Goal: Task Accomplishment & Management: Complete application form

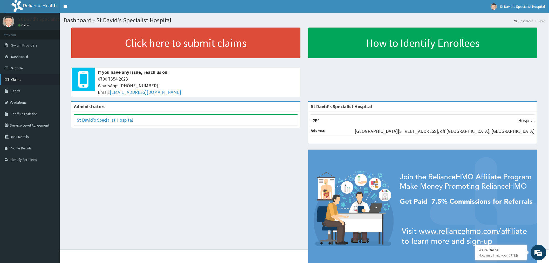
click at [23, 82] on link "Claims" at bounding box center [30, 79] width 60 height 11
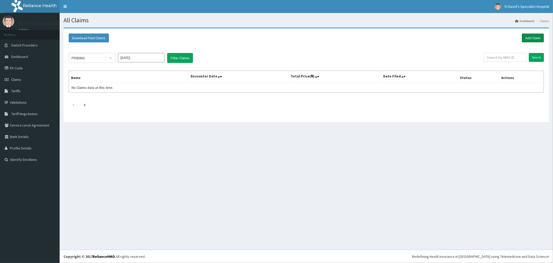
click at [536, 37] on link "Add Claim" at bounding box center [533, 37] width 22 height 9
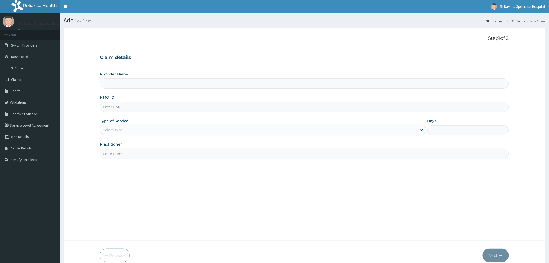
click at [167, 85] on input "Provider Name" at bounding box center [304, 83] width 409 height 10
click at [156, 108] on input "HMO ID" at bounding box center [304, 107] width 409 height 10
type input "pge"
type input "St David's Specialist Hospital"
type input "PGE/10013/B"
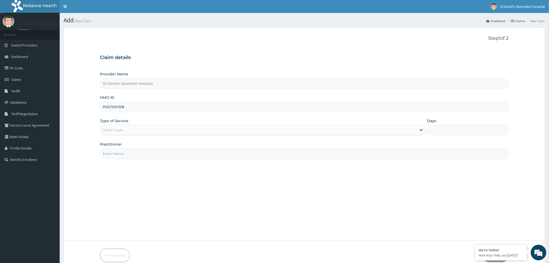
click at [144, 130] on div "Select type" at bounding box center [258, 130] width 316 height 8
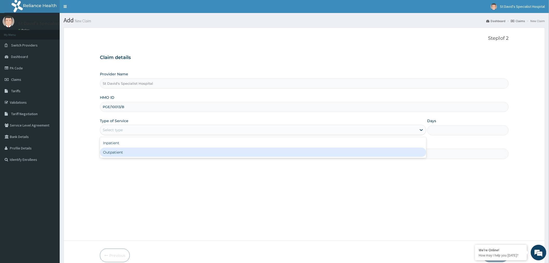
click at [134, 155] on div "Outpatient" at bounding box center [263, 151] width 326 height 9
type input "1"
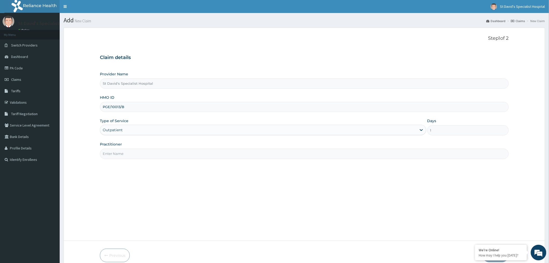
click at [134, 152] on input "Practitioner" at bounding box center [304, 153] width 409 height 10
type input "[PERSON_NAME]"
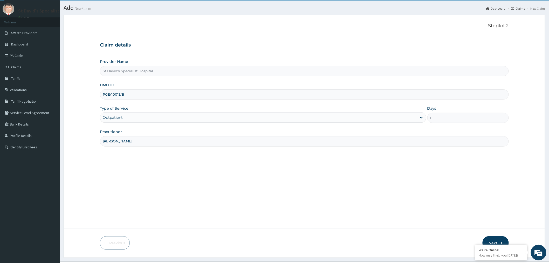
scroll to position [24, 0]
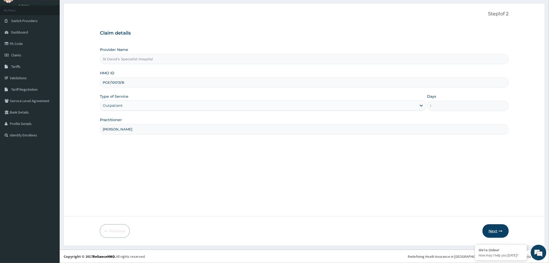
click at [492, 228] on button "Next" at bounding box center [495, 230] width 26 height 13
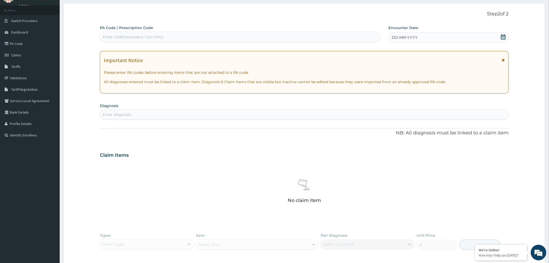
scroll to position [0, 0]
click at [413, 33] on div "DD-MM-YYYY" at bounding box center [449, 37] width 120 height 10
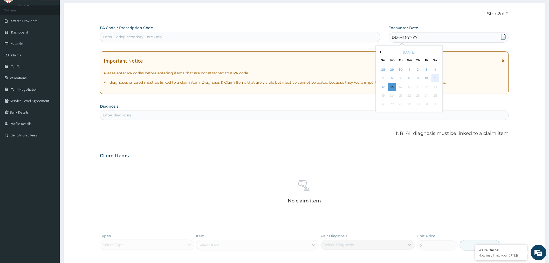
click at [434, 77] on div "11" at bounding box center [435, 78] width 8 height 8
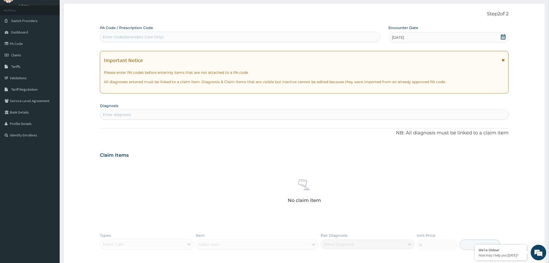
click at [191, 109] on div "Enter diagnosis" at bounding box center [304, 114] width 409 height 10
type input "hyper"
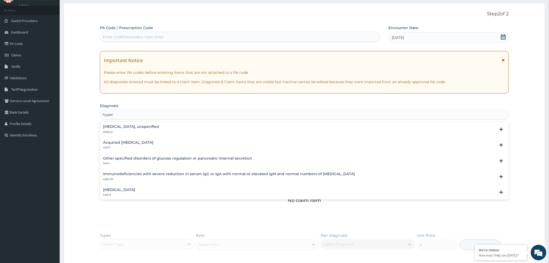
click at [145, 128] on h4 "Essential hypertension, unspecified" at bounding box center [131, 127] width 56 height 4
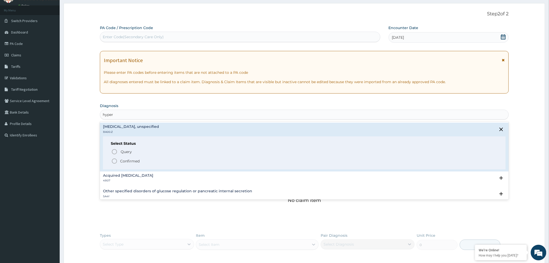
click at [133, 161] on p "Confirmed" at bounding box center [129, 160] width 19 height 5
click at [133, 161] on div "Claim Items" at bounding box center [304, 153] width 409 height 13
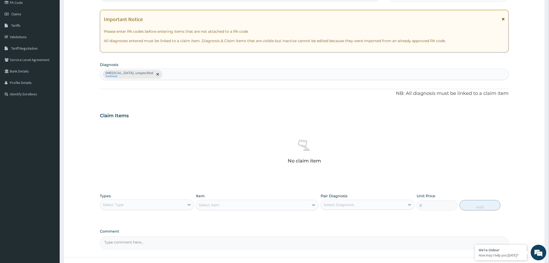
scroll to position [106, 0]
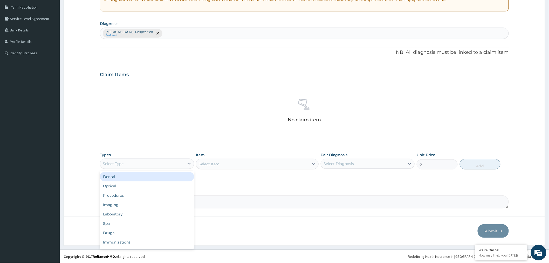
click at [144, 162] on div "Select Type" at bounding box center [142, 163] width 84 height 8
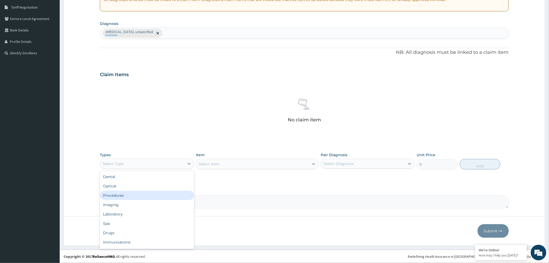
click at [144, 195] on div "Procedures" at bounding box center [147, 194] width 94 height 9
click at [230, 165] on div "Select Item" at bounding box center [257, 163] width 123 height 10
click at [219, 162] on div "Select Item" at bounding box center [209, 163] width 21 height 5
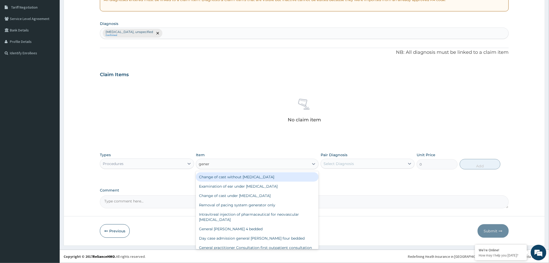
type input "genera"
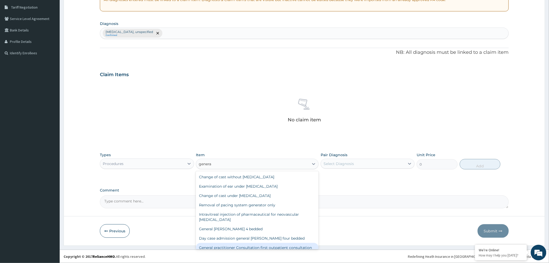
click at [220, 245] on div "General practitioner Consultation first outpatient consultation" at bounding box center [257, 247] width 123 height 9
type input "3000"
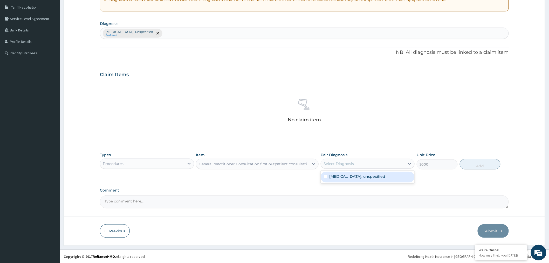
click at [330, 164] on div "Select Diagnosis" at bounding box center [338, 163] width 30 height 5
click at [331, 176] on label "[MEDICAL_DATA], unspecified" at bounding box center [357, 176] width 56 height 5
checkbox input "true"
click at [463, 160] on button "Add" at bounding box center [480, 164] width 41 height 10
type input "0"
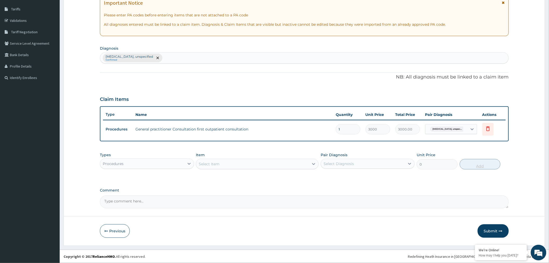
scroll to position [81, 0]
click at [187, 57] on div "Essential hypertension, unspecified Confirmed" at bounding box center [304, 58] width 408 height 11
type input "myal"
click at [185, 62] on div "Essential hypertension, unspecified Confirmed" at bounding box center [304, 58] width 408 height 11
type input "myalgia"
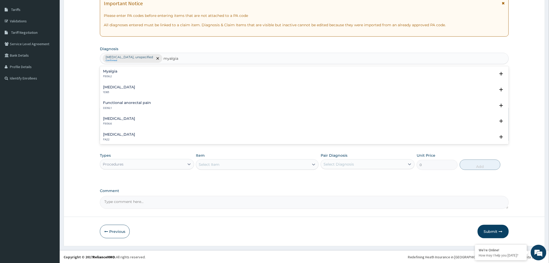
click at [189, 73] on div "Myalgia FB56.2" at bounding box center [304, 73] width 403 height 9
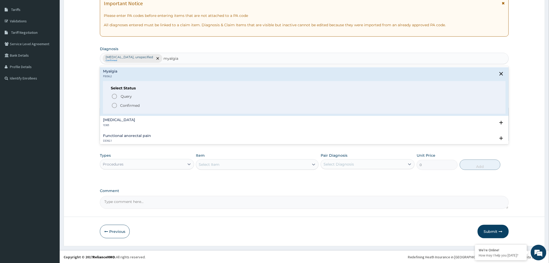
click at [161, 105] on span "Confirmed" at bounding box center [304, 105] width 386 height 6
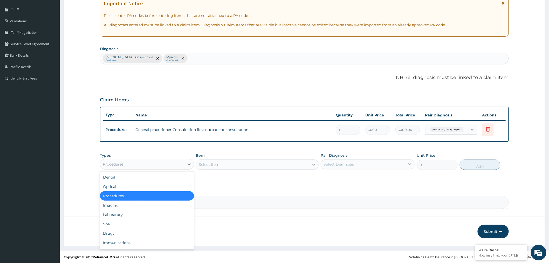
click at [148, 161] on div "Procedures" at bounding box center [142, 164] width 84 height 8
click at [129, 230] on div "Drugs" at bounding box center [147, 232] width 94 height 9
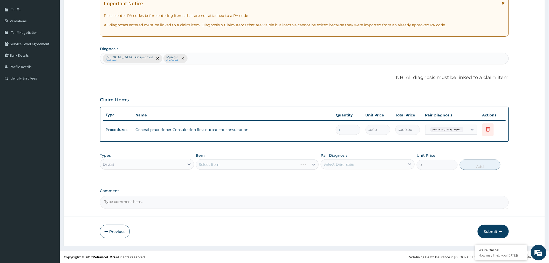
click at [381, 161] on div "Select Diagnosis" at bounding box center [363, 164] width 84 height 8
click at [381, 177] on label "[MEDICAL_DATA], unspecified" at bounding box center [357, 176] width 56 height 5
checkbox input "true"
click at [378, 188] on div "Myalgia" at bounding box center [368, 188] width 94 height 11
checkbox input "true"
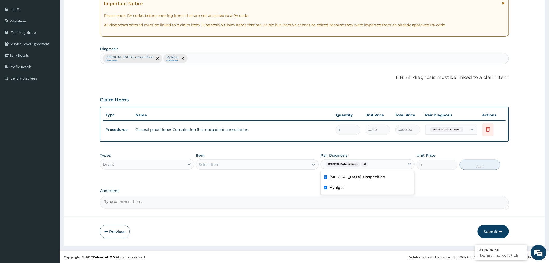
click at [252, 164] on div "Select Item" at bounding box center [252, 164] width 113 height 8
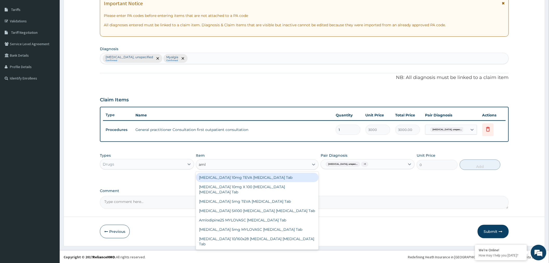
type input "amlo"
click at [250, 176] on div "[MEDICAL_DATA] 10mg TEVA [MEDICAL_DATA] Tab" at bounding box center [257, 176] width 123 height 9
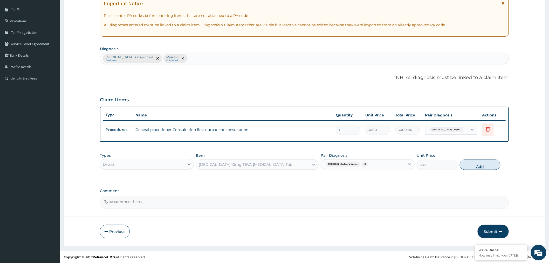
click at [462, 164] on button "Add" at bounding box center [480, 164] width 41 height 10
type input "0"
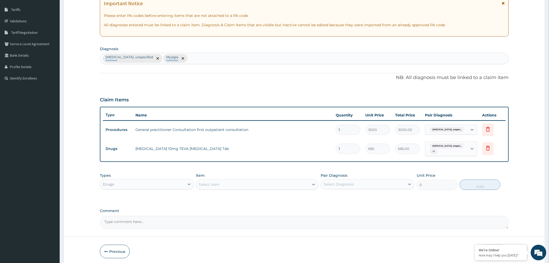
type input "0.00"
type input "7"
type input "4795.00"
type input "7"
click at [214, 182] on div "Select Item" at bounding box center [209, 184] width 21 height 5
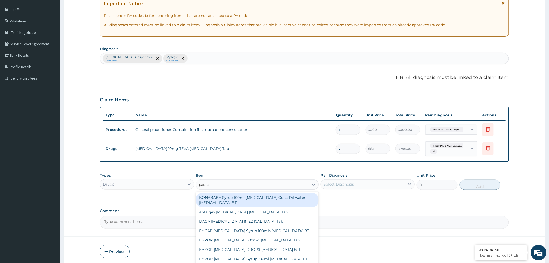
type input "parace"
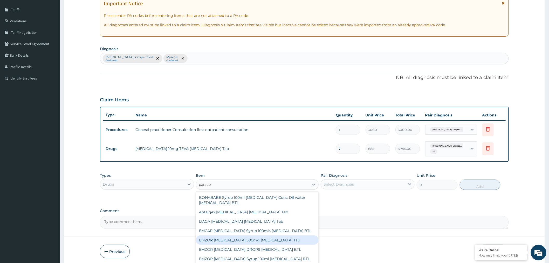
click at [216, 239] on div "EMZOR [MEDICAL_DATA] 500mg [MEDICAL_DATA] Tab" at bounding box center [257, 239] width 123 height 9
type input "10"
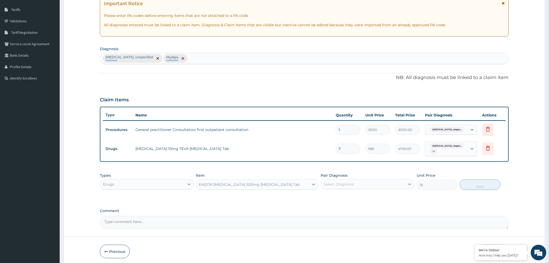
click at [349, 178] on div "Pair Diagnosis Select Diagnosis" at bounding box center [368, 180] width 94 height 17
click at [349, 183] on div "Select Diagnosis" at bounding box center [338, 183] width 30 height 5
drag, startPoint x: 347, startPoint y: 206, endPoint x: 347, endPoint y: 200, distance: 5.7
click at [347, 203] on div "Myalgia" at bounding box center [368, 208] width 94 height 11
checkbox input "true"
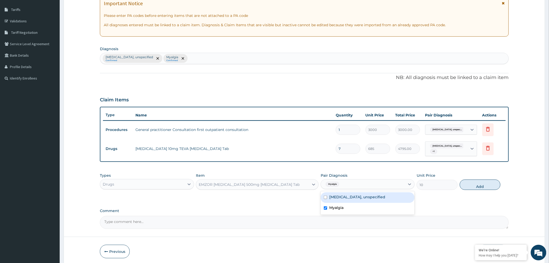
click at [387, 193] on div "[MEDICAL_DATA], unspecified" at bounding box center [368, 197] width 94 height 11
checkbox input "true"
click at [469, 186] on button "Add" at bounding box center [480, 184] width 41 height 10
type input "0"
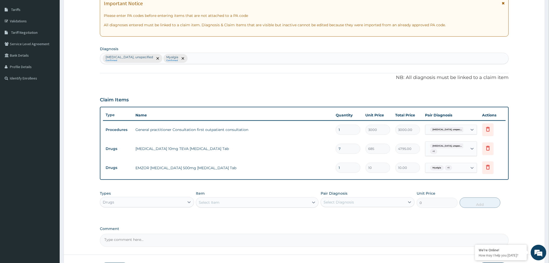
type input "0.00"
type input "2"
type input "20.00"
type input "24"
type input "240.00"
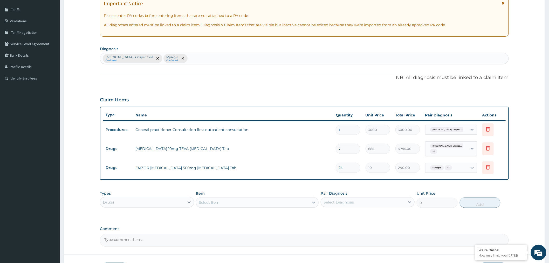
type input "24"
click at [214, 201] on div "Select Item" at bounding box center [209, 201] width 21 height 5
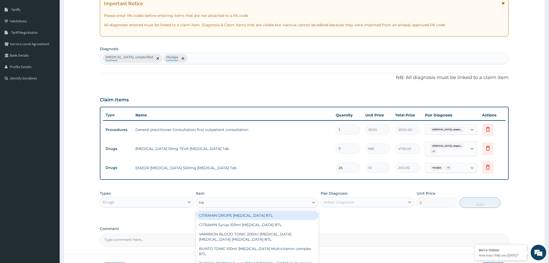
type input "tram"
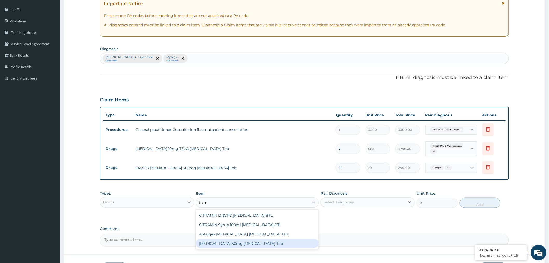
click at [243, 239] on div "[MEDICAL_DATA] 50mg [MEDICAL_DATA] Tab" at bounding box center [257, 242] width 123 height 9
type input "90"
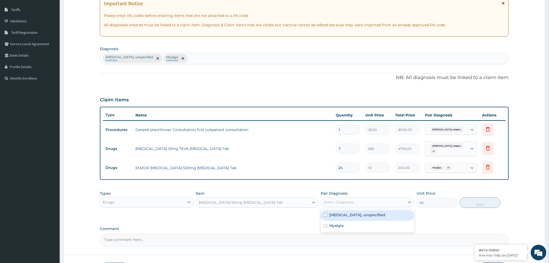
click at [359, 198] on div "Select Diagnosis" at bounding box center [363, 202] width 84 height 8
drag, startPoint x: 355, startPoint y: 227, endPoint x: 355, endPoint y: 217, distance: 9.9
click at [355, 220] on div "Myalgia" at bounding box center [368, 225] width 94 height 11
checkbox input "true"
click at [355, 217] on div "[MEDICAL_DATA], unspecified" at bounding box center [368, 215] width 94 height 11
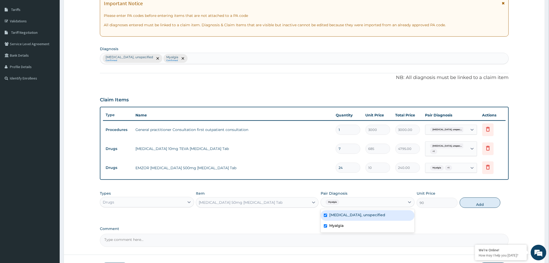
checkbox input "true"
click at [479, 202] on button "Add" at bounding box center [480, 202] width 41 height 10
type input "0"
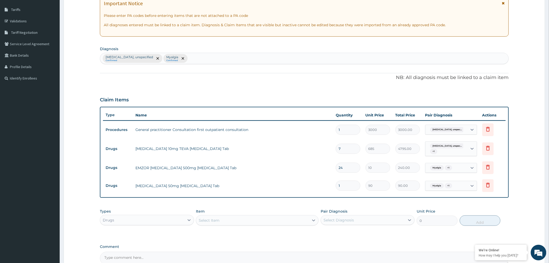
type input "16"
type input "1440.00"
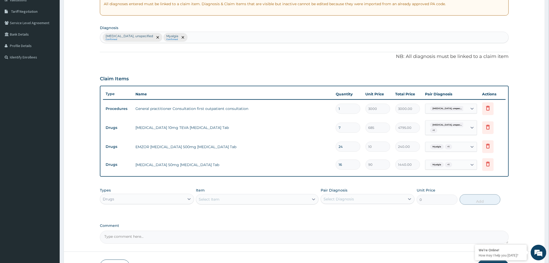
scroll to position [137, 0]
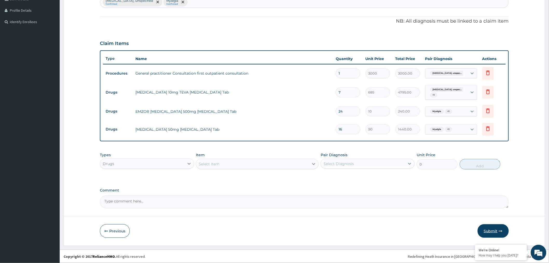
type input "16"
click at [495, 229] on button "Submit" at bounding box center [493, 230] width 31 height 13
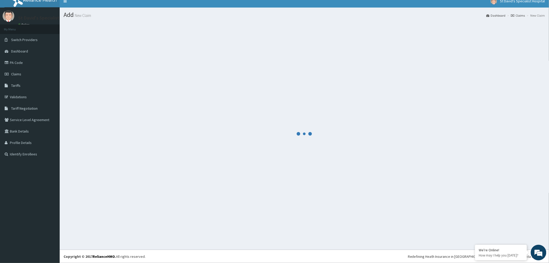
scroll to position [5, 0]
click at [27, 73] on link "Claims" at bounding box center [30, 73] width 60 height 11
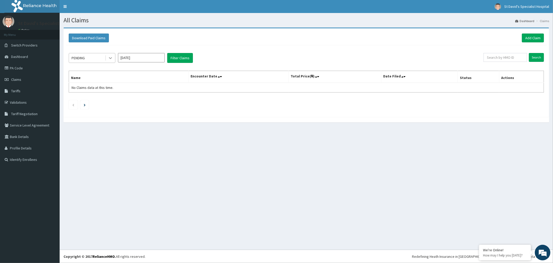
click at [107, 58] on div at bounding box center [110, 57] width 9 height 9
click at [98, 80] on div "Approved" at bounding box center [92, 79] width 47 height 9
click at [178, 53] on button "Filter Claims" at bounding box center [180, 58] width 26 height 10
click at [179, 54] on button "Filter Claims" at bounding box center [180, 58] width 26 height 10
click at [108, 57] on icon at bounding box center [110, 57] width 5 height 5
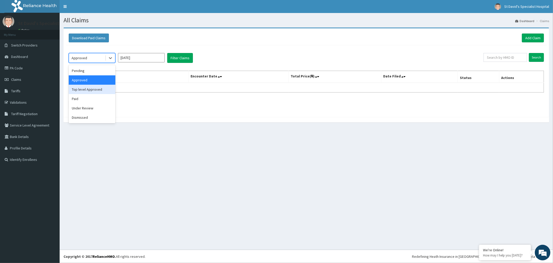
click at [105, 89] on div "Top level Approved" at bounding box center [92, 89] width 47 height 9
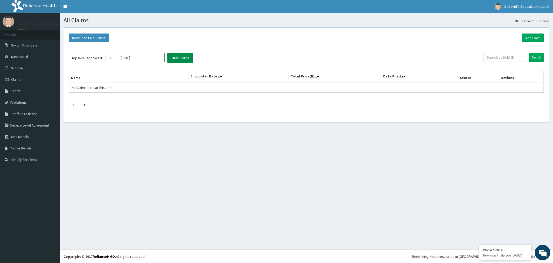
click at [188, 59] on button "Filter Claims" at bounding box center [180, 58] width 26 height 10
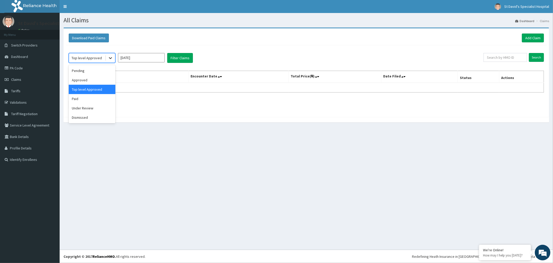
click at [109, 54] on div at bounding box center [110, 57] width 9 height 9
click at [94, 106] on div "Under Review" at bounding box center [92, 107] width 47 height 9
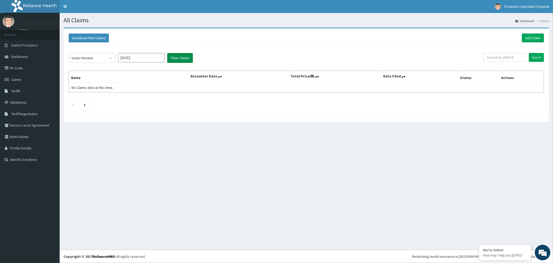
click at [170, 61] on button "Filter Claims" at bounding box center [180, 58] width 26 height 10
click at [178, 58] on button "Filter Claims" at bounding box center [180, 58] width 26 height 10
click at [111, 57] on icon at bounding box center [110, 57] width 5 height 5
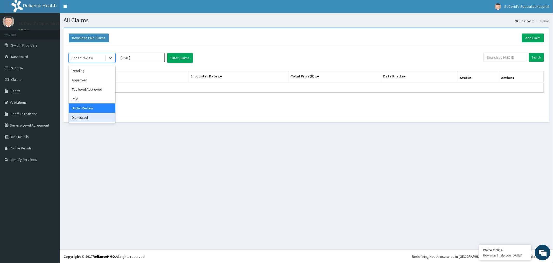
click at [91, 114] on div "Dismissed" at bounding box center [92, 117] width 47 height 9
click at [195, 56] on div "option Dismissed, selected. Select is focused ,type to refine list, press Down …" at bounding box center [276, 58] width 415 height 10
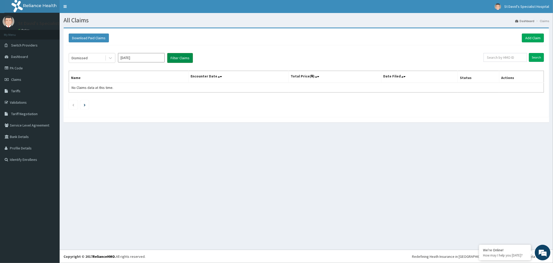
click at [182, 57] on button "Filter Claims" at bounding box center [180, 58] width 26 height 10
click at [528, 37] on link "Add Claim" at bounding box center [533, 37] width 22 height 9
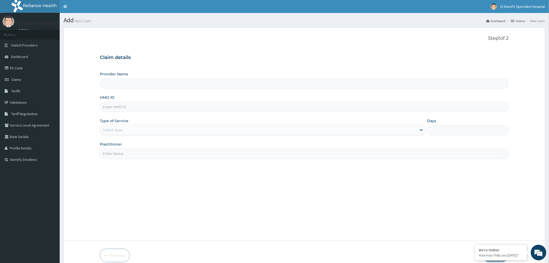
click at [115, 104] on input "HMO ID" at bounding box center [304, 107] width 409 height 10
type input "pg"
type input "St David's Specialist Hospital"
type input "PGE/10013/B"
click at [116, 128] on div "Select type" at bounding box center [113, 129] width 20 height 5
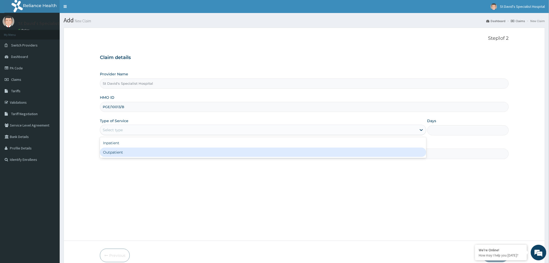
click at [125, 149] on div "Outpatient" at bounding box center [263, 151] width 326 height 9
type input "1"
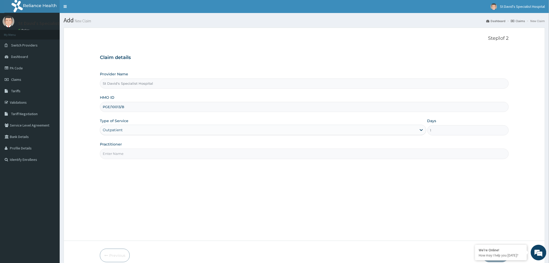
click at [129, 153] on input "Practitioner" at bounding box center [304, 153] width 409 height 10
type input "Dr Salawu"
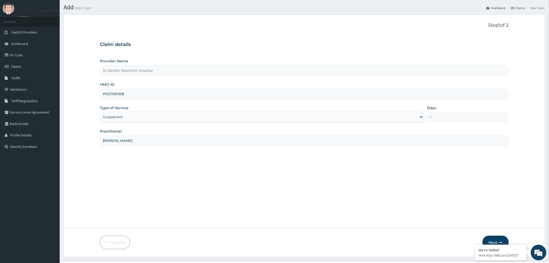
scroll to position [24, 0]
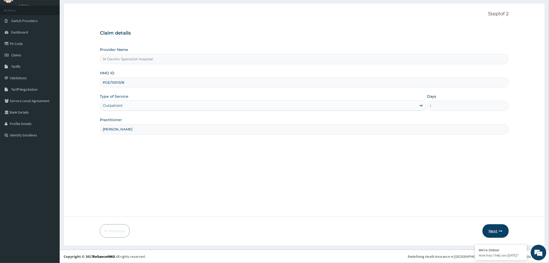
click at [490, 228] on button "Next" at bounding box center [495, 230] width 26 height 13
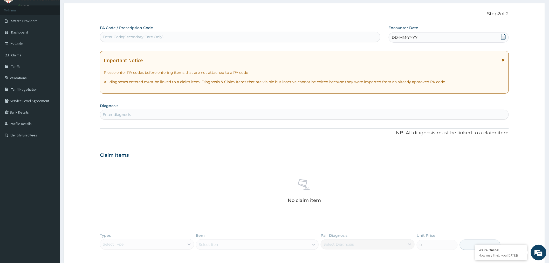
click at [425, 33] on div "DD-MM-YYYY" at bounding box center [449, 37] width 120 height 10
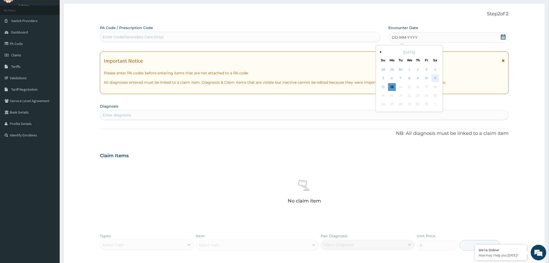
click at [436, 76] on div "11" at bounding box center [435, 78] width 8 height 8
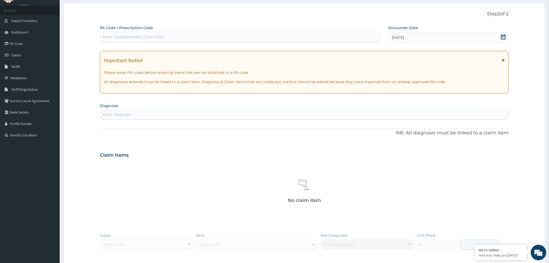
click at [335, 108] on section "Diagnosis Enter diagnosis" at bounding box center [304, 111] width 409 height 18
click at [335, 113] on div "Enter diagnosis" at bounding box center [304, 114] width 408 height 8
drag, startPoint x: 336, startPoint y: 116, endPoint x: 333, endPoint y: 107, distance: 9.7
click at [333, 107] on section "Diagnosis Select is focused ,type to refine list, press Down to open the menu, …" at bounding box center [304, 111] width 409 height 18
click at [333, 113] on div "Enter diagnosis" at bounding box center [304, 114] width 408 height 8
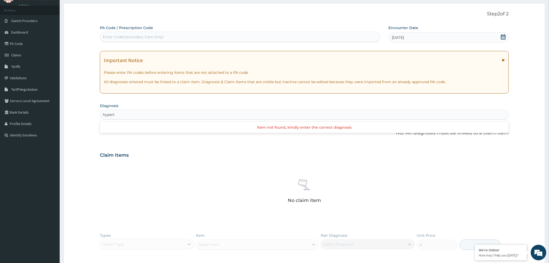
type input "hyper"
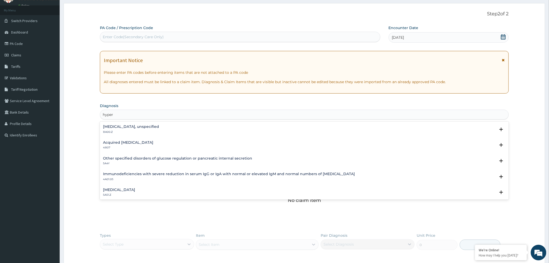
click at [143, 130] on p "BA00.Z" at bounding box center [131, 132] width 56 height 4
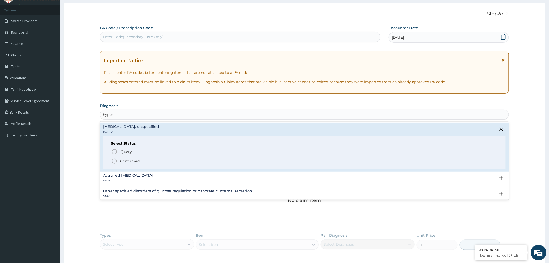
click at [140, 158] on span "Confirmed" at bounding box center [304, 161] width 386 height 6
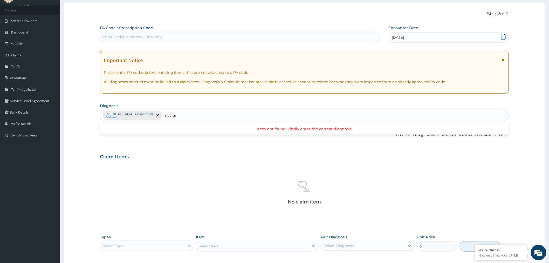
type input "myalgia"
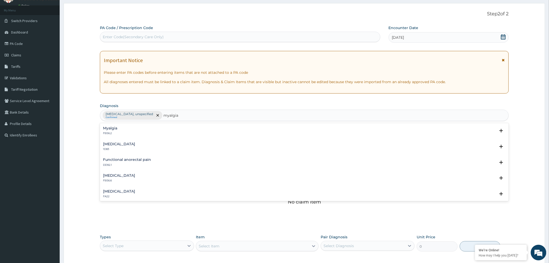
click at [201, 130] on div "Myalgia FB56.2" at bounding box center [304, 130] width 403 height 9
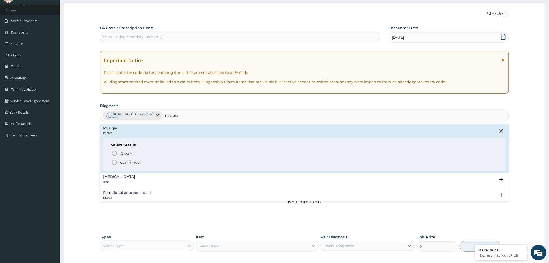
click at [203, 160] on span "Confirmed" at bounding box center [304, 162] width 386 height 6
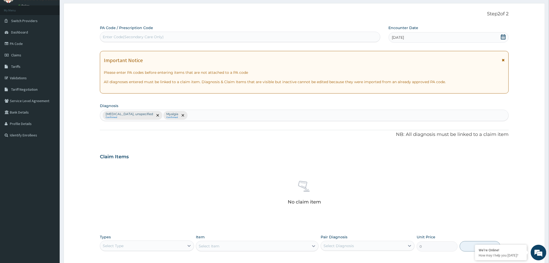
scroll to position [106, 0]
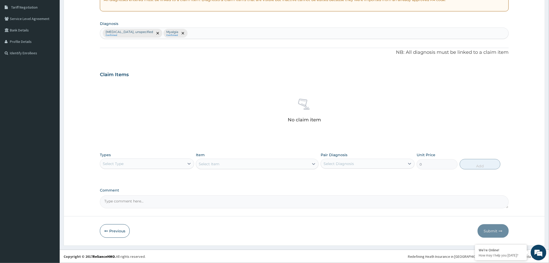
click at [147, 152] on div "Types Select Type" at bounding box center [147, 160] width 94 height 17
click at [145, 163] on div "Select Type" at bounding box center [142, 163] width 84 height 8
click at [147, 196] on div "Procedures" at bounding box center [147, 194] width 94 height 9
click at [340, 164] on div "Select Diagnosis" at bounding box center [338, 163] width 30 height 5
click at [338, 183] on div "Myalgia" at bounding box center [368, 187] width 94 height 11
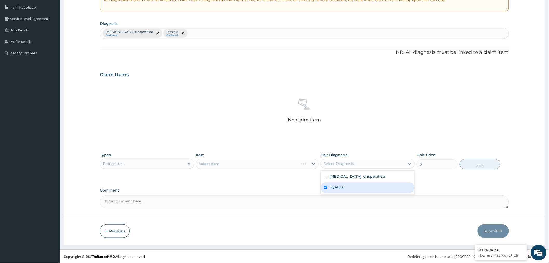
checkbox input "true"
click at [330, 173] on div "[MEDICAL_DATA], unspecified" at bounding box center [368, 176] width 94 height 11
checkbox input "true"
click at [226, 161] on div "Select Item" at bounding box center [252, 164] width 113 height 8
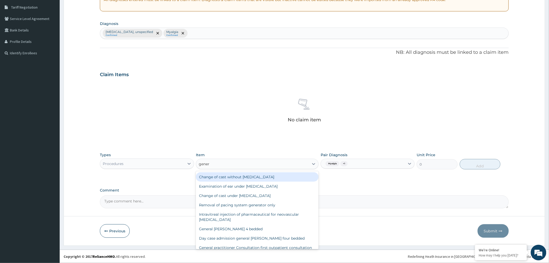
type input "genera"
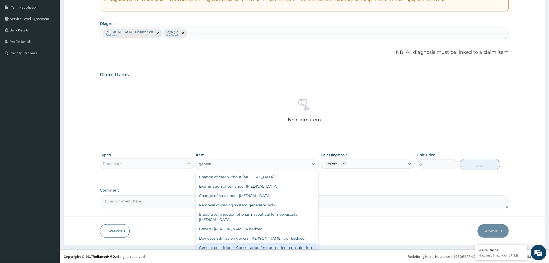
click at [232, 246] on div "General practitioner Consultation first outpatient consultation" at bounding box center [257, 247] width 123 height 9
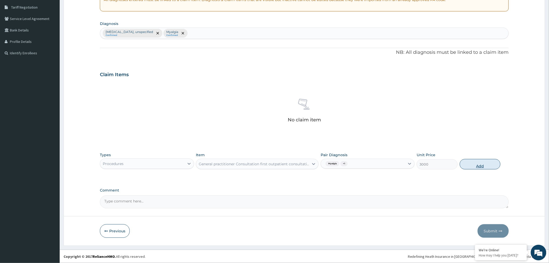
click at [468, 164] on button "Add" at bounding box center [480, 164] width 41 height 10
type input "0"
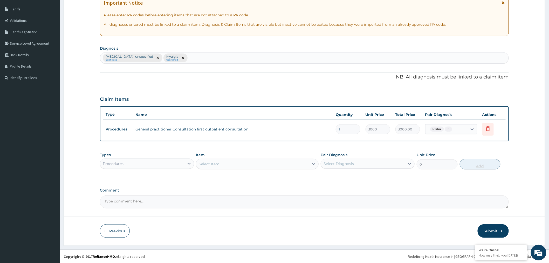
scroll to position [81, 0]
click at [155, 162] on div "Procedures" at bounding box center [142, 164] width 84 height 8
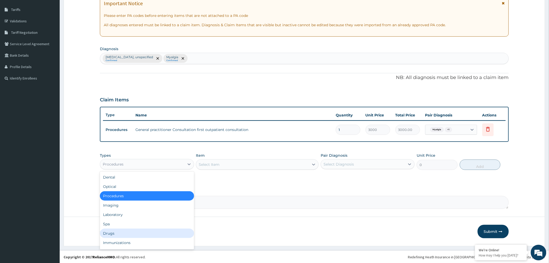
click at [140, 233] on div "Drugs" at bounding box center [147, 232] width 94 height 9
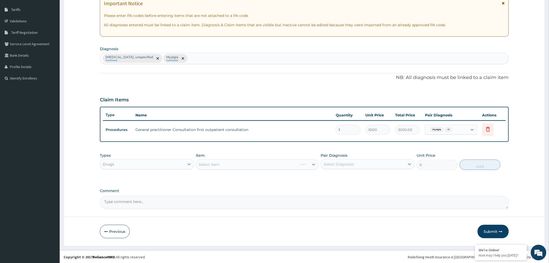
click at [337, 163] on div "Select Diagnosis" at bounding box center [338, 163] width 30 height 5
click at [337, 178] on label "[MEDICAL_DATA], unspecified" at bounding box center [357, 176] width 56 height 5
checkbox input "true"
click at [256, 162] on div "Select Item" at bounding box center [252, 164] width 113 height 8
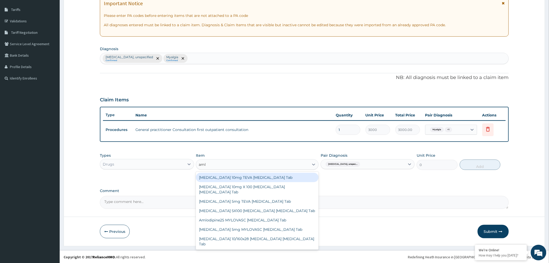
type input "amlo"
click at [253, 176] on div "[MEDICAL_DATA] 10mg TEVA [MEDICAL_DATA] Tab" at bounding box center [257, 176] width 123 height 9
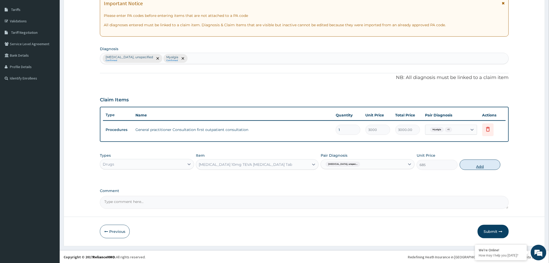
click at [491, 162] on button "Add" at bounding box center [480, 164] width 41 height 10
type input "0"
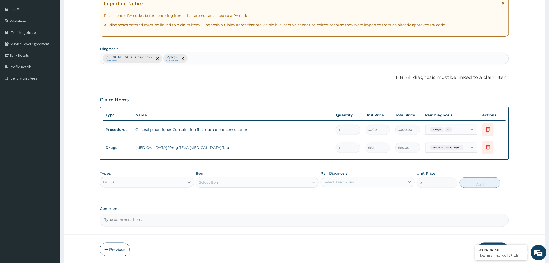
type input "0.00"
type input "7"
type input "4795.00"
type input "7"
click at [223, 183] on div "Select Item" at bounding box center [252, 182] width 113 height 8
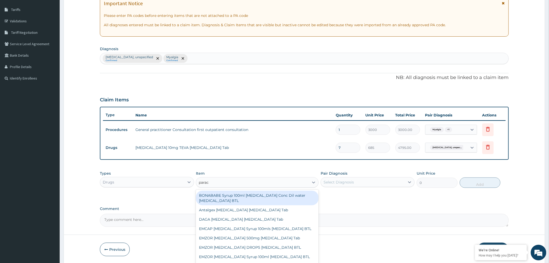
type input "parace"
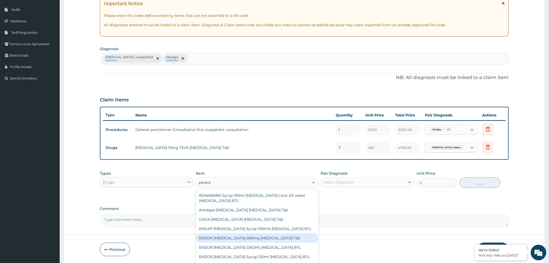
click at [241, 237] on div "EMZOR [MEDICAL_DATA] 500mg [MEDICAL_DATA] Tab" at bounding box center [257, 237] width 123 height 9
type input "10"
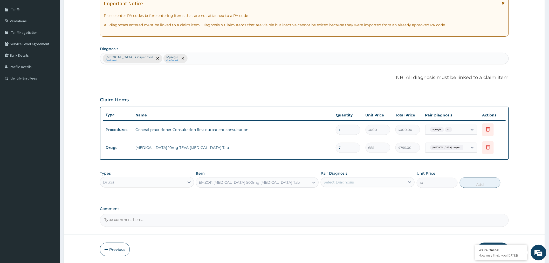
click at [379, 176] on div "Pair Diagnosis Select Diagnosis" at bounding box center [368, 178] width 94 height 17
click at [378, 178] on div "Select Diagnosis" at bounding box center [363, 182] width 84 height 8
click at [366, 209] on div "Myalgia" at bounding box center [368, 206] width 94 height 11
checkbox input "true"
click at [472, 179] on button "Add" at bounding box center [480, 182] width 41 height 10
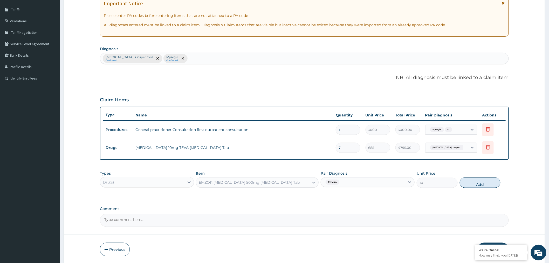
type input "0"
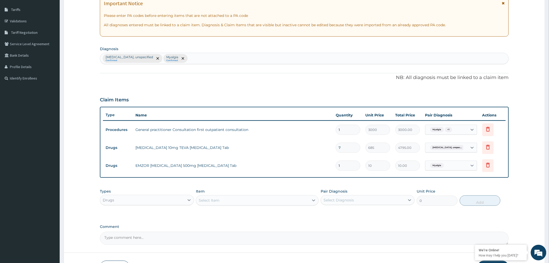
type input "0.00"
type input "2"
type input "20.00"
type input "24"
type input "240.00"
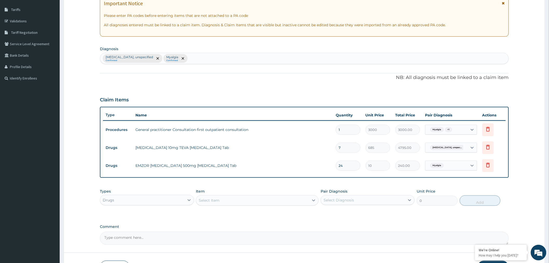
type input "24"
click at [221, 199] on div "Select Item" at bounding box center [252, 200] width 113 height 8
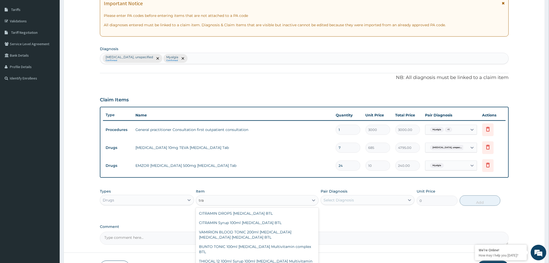
type input "tram"
click at [208, 237] on div "[MEDICAL_DATA] 50mg [MEDICAL_DATA] Tab" at bounding box center [257, 240] width 123 height 9
type input "90"
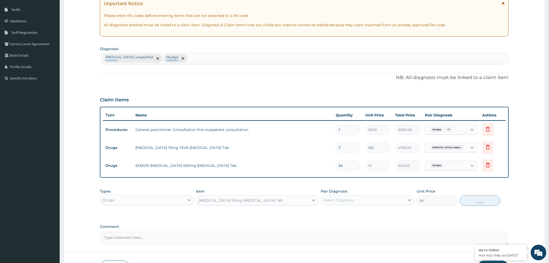
click at [331, 196] on div "Select Diagnosis" at bounding box center [363, 200] width 84 height 8
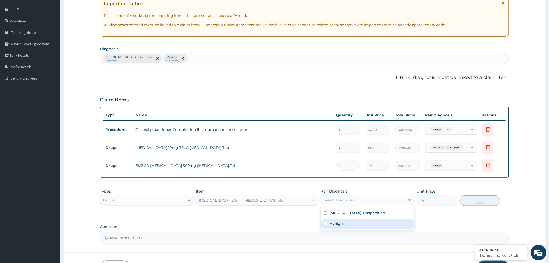
click at [339, 224] on label "Myalgia" at bounding box center [336, 222] width 14 height 5
checkbox input "true"
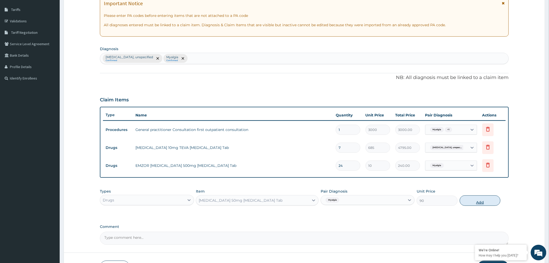
click at [470, 199] on button "Add" at bounding box center [480, 200] width 41 height 10
type input "0"
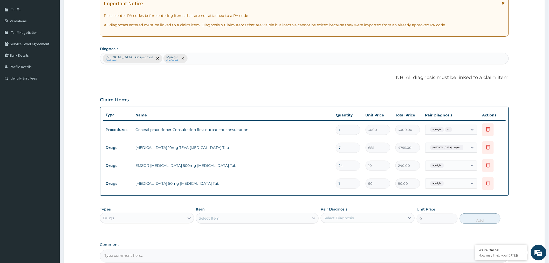
type input "16"
type input "1440.00"
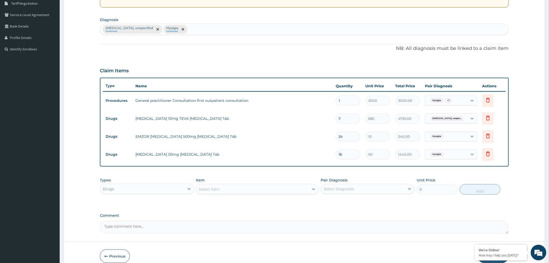
scroll to position [135, 0]
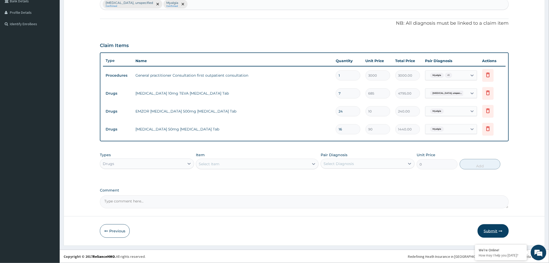
type input "16"
click at [491, 229] on button "Submit" at bounding box center [493, 230] width 31 height 13
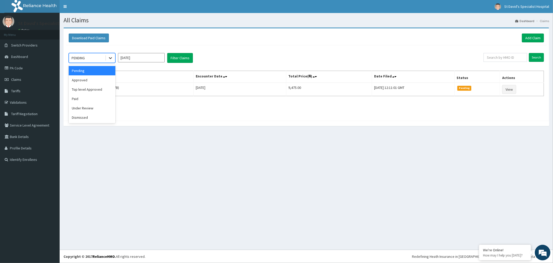
click at [112, 58] on icon at bounding box center [110, 57] width 5 height 5
click at [109, 80] on div "Approved" at bounding box center [92, 79] width 47 height 9
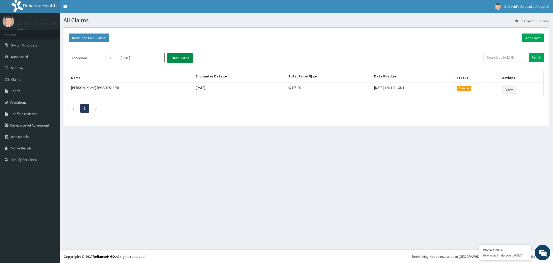
click at [177, 58] on button "Filter Claims" at bounding box center [180, 58] width 26 height 10
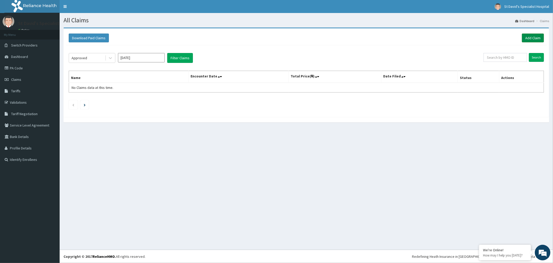
click at [529, 37] on link "Add Claim" at bounding box center [533, 37] width 22 height 9
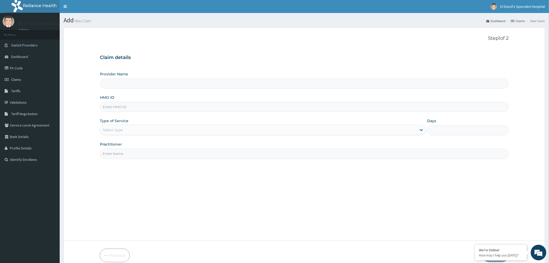
click at [124, 107] on input "HMO ID" at bounding box center [304, 107] width 409 height 10
type input "St David's Specialist Hospital"
type input "PGE/10013/A"
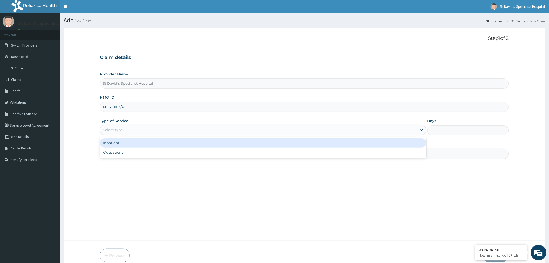
click at [180, 131] on div "Select type" at bounding box center [258, 130] width 316 height 8
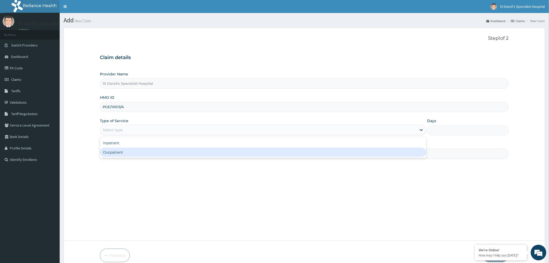
click at [169, 152] on div "Outpatient" at bounding box center [263, 151] width 326 height 9
type input "1"
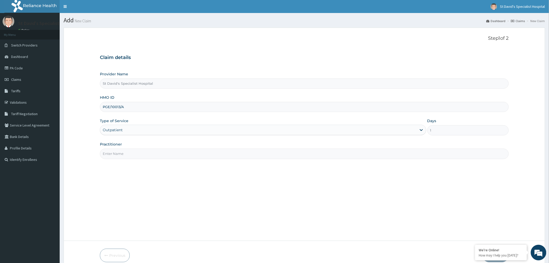
click at [169, 152] on input "Practitioner" at bounding box center [304, 153] width 409 height 10
type input "[PERSON_NAME]"
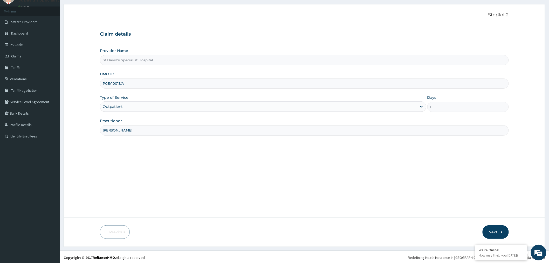
scroll to position [24, 0]
click at [486, 229] on button "Next" at bounding box center [495, 230] width 26 height 13
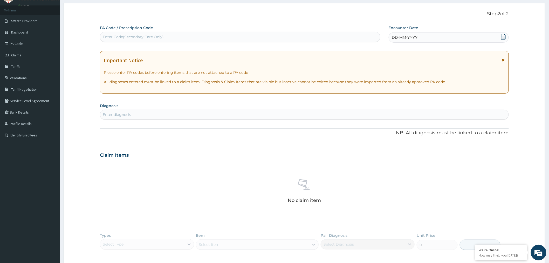
click at [403, 37] on span "DD-MM-YYYY" at bounding box center [405, 37] width 26 height 5
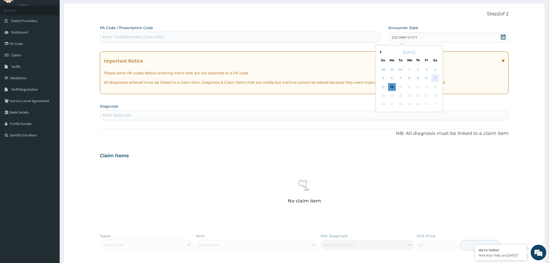
click at [433, 75] on div "11" at bounding box center [435, 78] width 8 height 8
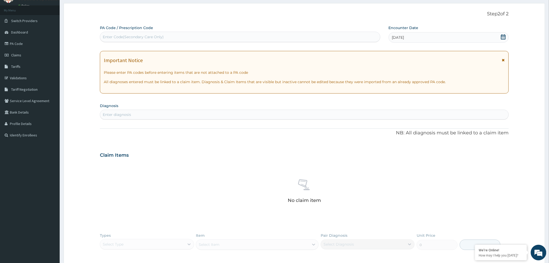
drag, startPoint x: 238, startPoint y: 117, endPoint x: 236, endPoint y: 111, distance: 7.1
click at [237, 116] on div "Enter diagnosis" at bounding box center [304, 114] width 408 height 8
click at [236, 110] on div "Enter diagnosis" at bounding box center [304, 114] width 408 height 8
click at [234, 110] on div "Enter diagnosis" at bounding box center [304, 114] width 408 height 8
type input "HYPER"
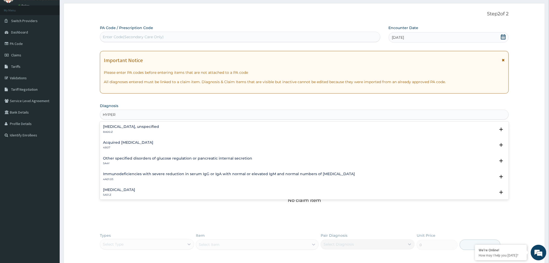
click at [191, 129] on div "[MEDICAL_DATA], unspecified BA00.Z" at bounding box center [304, 129] width 403 height 9
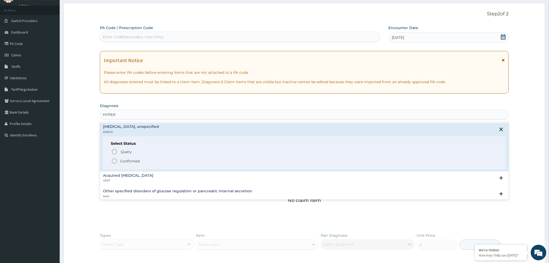
click at [154, 161] on span "Confirmed" at bounding box center [304, 161] width 386 height 6
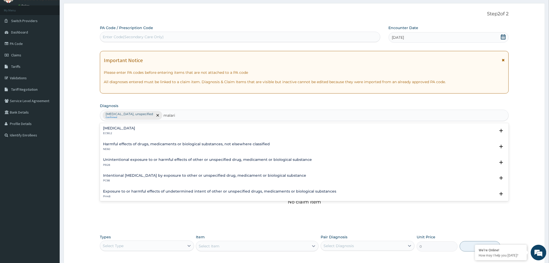
type input "[MEDICAL_DATA]"
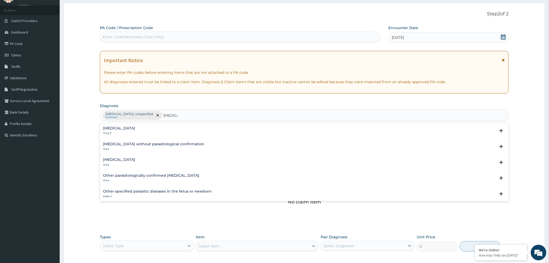
click at [125, 163] on p "1F4Z" at bounding box center [119, 165] width 32 height 4
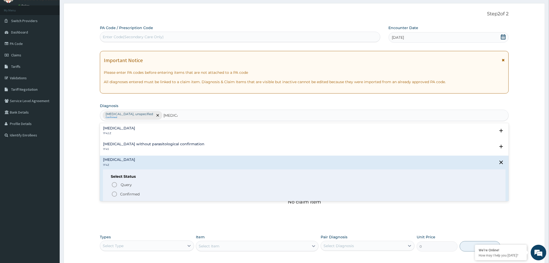
click at [122, 191] on p "Confirmed" at bounding box center [129, 193] width 19 height 5
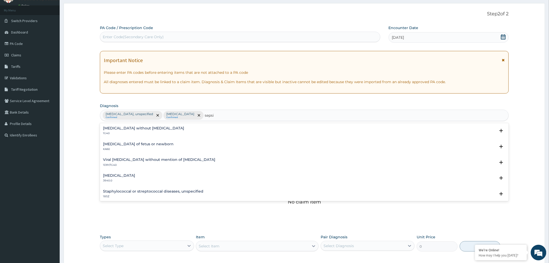
type input "[MEDICAL_DATA]"
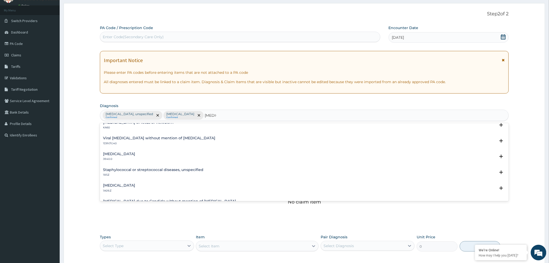
scroll to position [0, 0]
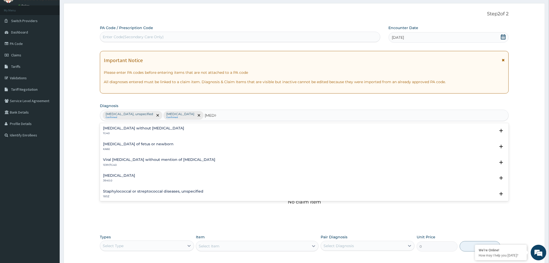
click at [143, 132] on p "1G40" at bounding box center [143, 133] width 81 height 4
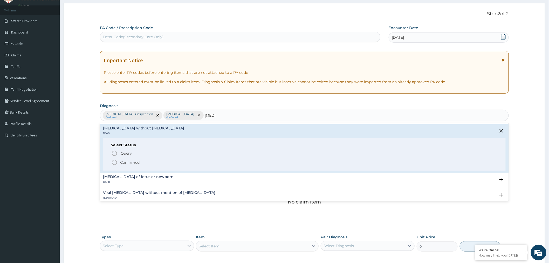
click at [139, 160] on p "Confirmed" at bounding box center [129, 162] width 19 height 5
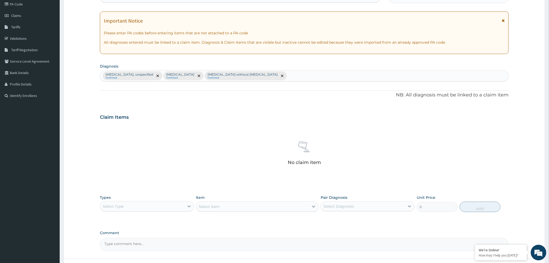
scroll to position [106, 0]
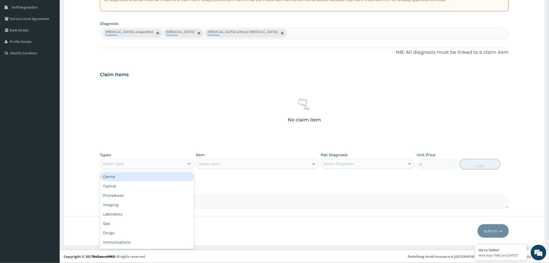
click at [138, 160] on div "Select Type" at bounding box center [142, 163] width 84 height 8
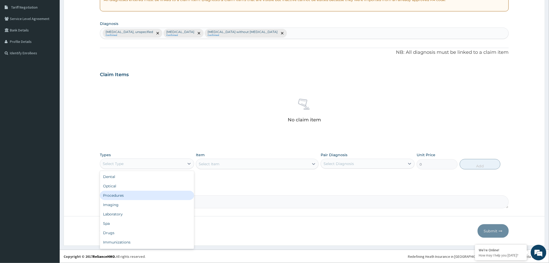
click at [126, 196] on div "Procedures" at bounding box center [147, 194] width 94 height 9
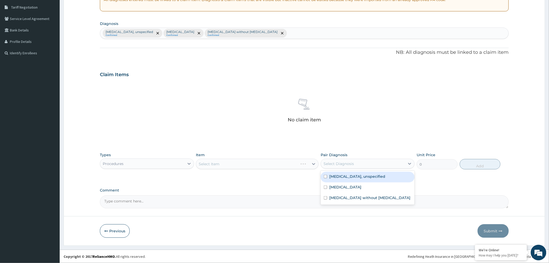
click at [344, 163] on div "Select Diagnosis" at bounding box center [338, 163] width 30 height 5
drag, startPoint x: 337, startPoint y: 180, endPoint x: 337, endPoint y: 198, distance: 18.7
click at [337, 191] on div "[MEDICAL_DATA], unspecified [MEDICAL_DATA] [MEDICAL_DATA] without [MEDICAL_DATA]" at bounding box center [368, 187] width 94 height 34
click at [337, 198] on label "[MEDICAL_DATA] without [MEDICAL_DATA]" at bounding box center [369, 197] width 81 height 5
checkbox input "true"
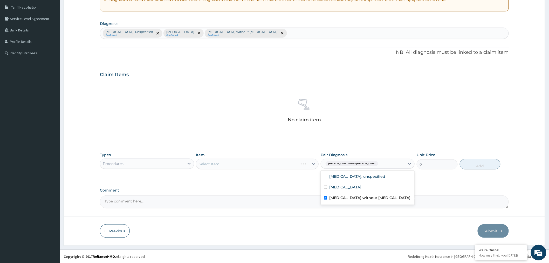
drag, startPoint x: 337, startPoint y: 198, endPoint x: 333, endPoint y: 184, distance: 15.0
click at [335, 192] on div "[MEDICAL_DATA], unspecified [MEDICAL_DATA] [MEDICAL_DATA] without [MEDICAL_DATA]" at bounding box center [368, 187] width 94 height 34
click at [333, 184] on label "[MEDICAL_DATA]" at bounding box center [345, 186] width 32 height 5
checkbox input "true"
click at [334, 176] on label "[MEDICAL_DATA], unspecified" at bounding box center [357, 176] width 56 height 5
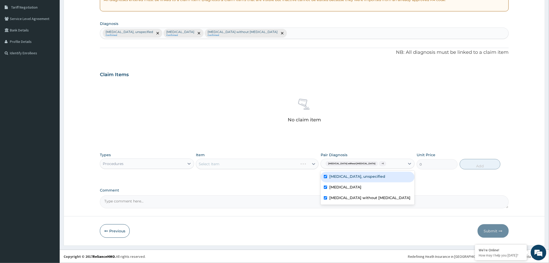
checkbox input "true"
click at [268, 163] on div "Select Item" at bounding box center [257, 163] width 123 height 10
click at [248, 163] on div "Select Item" at bounding box center [247, 164] width 102 height 8
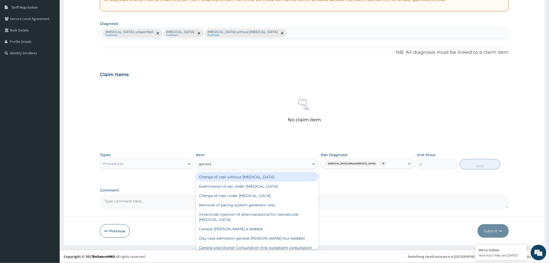
type input "general"
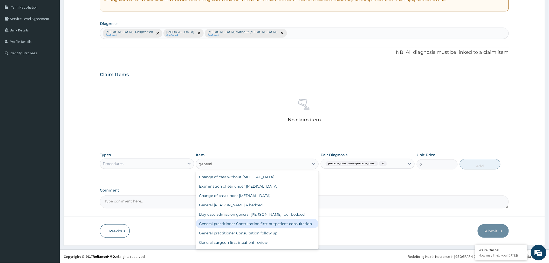
click at [242, 222] on div "General practitioner Consultation first outpatient consultation" at bounding box center [257, 223] width 123 height 9
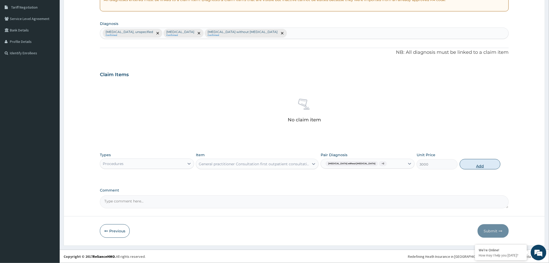
click at [468, 163] on button "Add" at bounding box center [480, 164] width 41 height 10
type input "0"
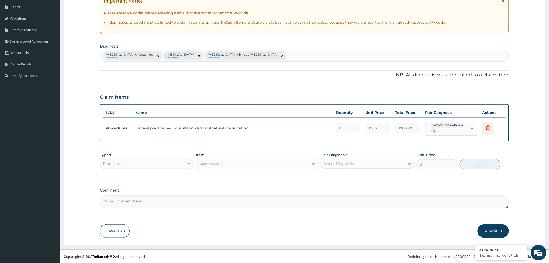
scroll to position [83, 0]
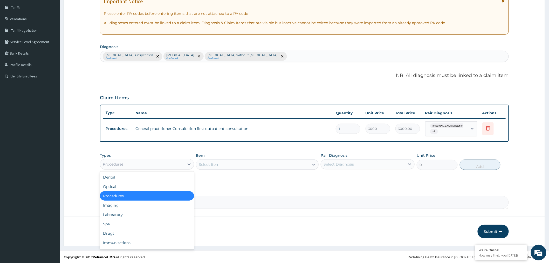
click at [163, 164] on div "Procedures" at bounding box center [142, 164] width 84 height 8
click at [146, 212] on div "Laboratory" at bounding box center [147, 214] width 94 height 9
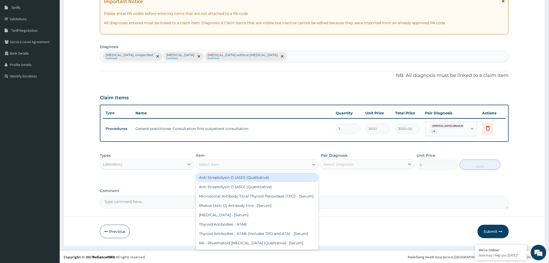
click at [242, 164] on div "Select Item" at bounding box center [252, 164] width 113 height 8
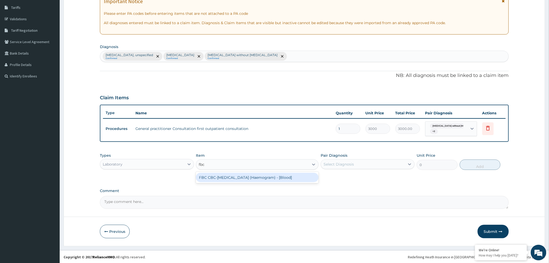
type input "fbc"
click at [279, 176] on div "FBC CBC-[MEDICAL_DATA] (Haemogram) - [Blood]" at bounding box center [257, 176] width 123 height 9
type input "3000"
drag, startPoint x: 368, startPoint y: 154, endPoint x: 368, endPoint y: 159, distance: 5.4
click at [368, 159] on div "Pair Diagnosis Select Diagnosis" at bounding box center [368, 161] width 94 height 17
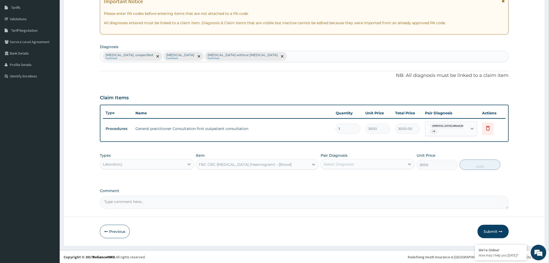
click at [366, 163] on div "Select Diagnosis" at bounding box center [363, 164] width 84 height 8
click at [363, 196] on label "[MEDICAL_DATA] without [MEDICAL_DATA]" at bounding box center [369, 197] width 81 height 5
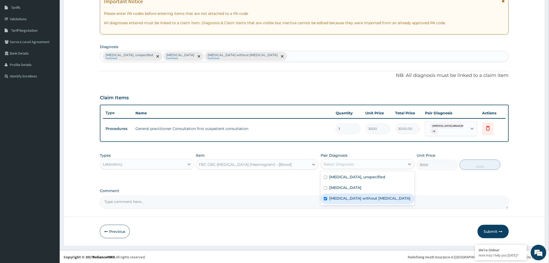
checkbox input "true"
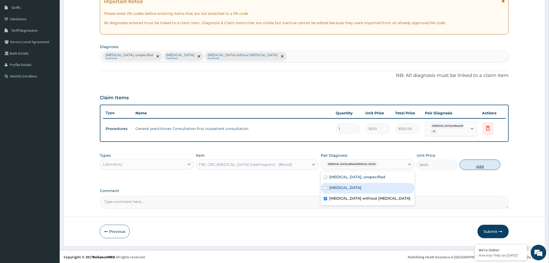
click at [476, 167] on button "Add" at bounding box center [480, 164] width 41 height 10
type input "0"
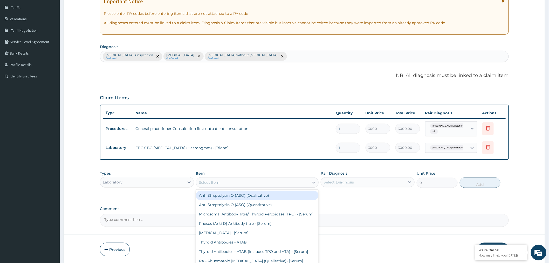
click at [233, 178] on div "Select Item" at bounding box center [252, 182] width 113 height 8
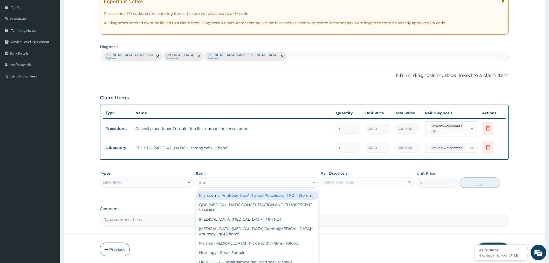
type input "mala"
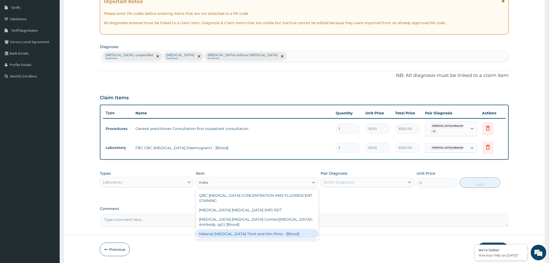
click at [259, 229] on div "Malarial [MEDICAL_DATA] Thick and thin films - [Blood]" at bounding box center [257, 233] width 123 height 9
type input "1500"
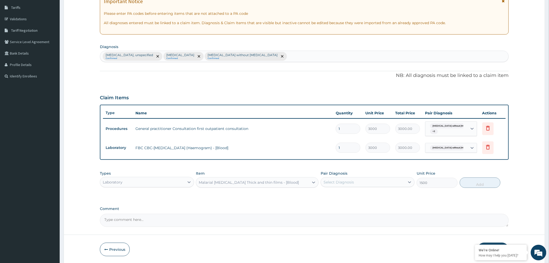
click at [346, 178] on div "Select Diagnosis" at bounding box center [363, 182] width 84 height 8
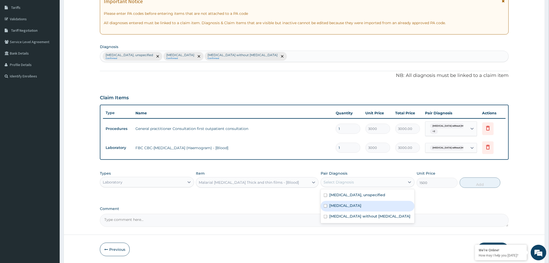
click at [341, 205] on label "[MEDICAL_DATA]" at bounding box center [345, 205] width 32 height 5
checkbox input "true"
click at [473, 181] on button "Add" at bounding box center [480, 182] width 41 height 10
type input "0"
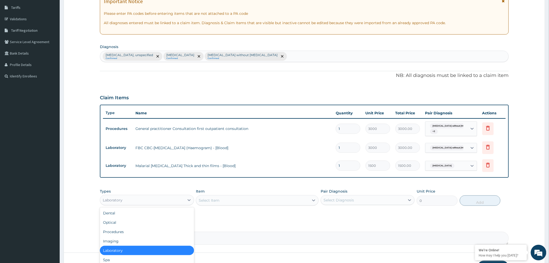
click at [130, 200] on div "Laboratory" at bounding box center [142, 200] width 84 height 8
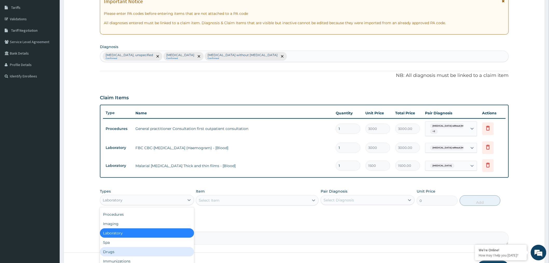
click at [123, 247] on div "Drugs" at bounding box center [147, 251] width 94 height 9
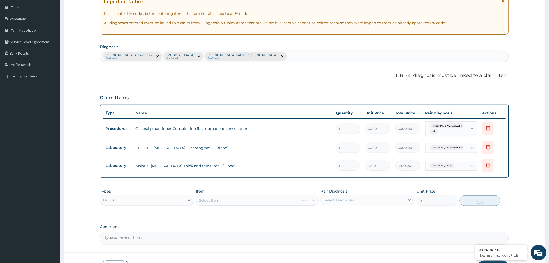
click at [349, 198] on div "Select Diagnosis" at bounding box center [338, 199] width 30 height 5
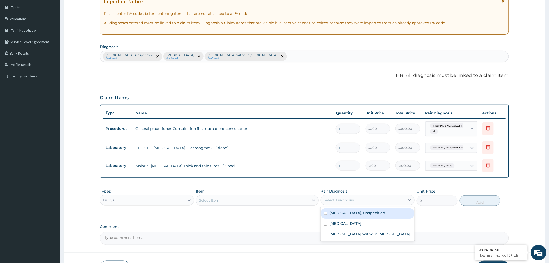
click at [211, 198] on div "Select Item" at bounding box center [209, 199] width 21 height 5
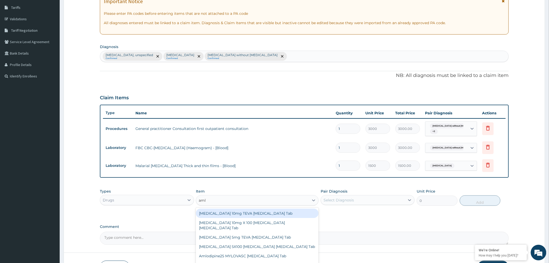
type input "amlo"
click at [216, 211] on div "[MEDICAL_DATA] 10mg TEVA [MEDICAL_DATA] Tab" at bounding box center [257, 212] width 123 height 9
type input "685"
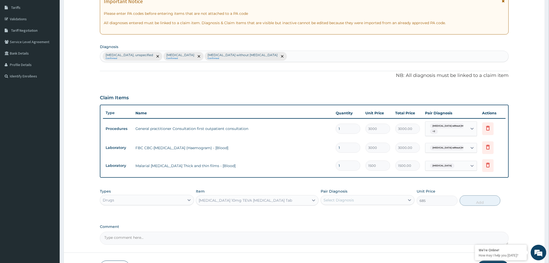
click at [344, 197] on div "Select Diagnosis" at bounding box center [338, 199] width 30 height 5
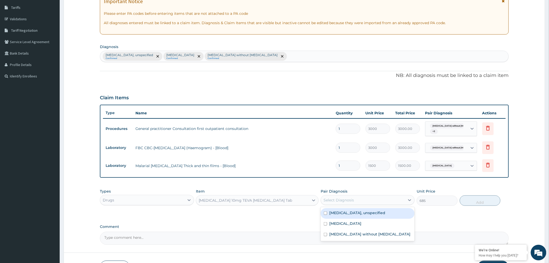
click at [367, 214] on label "[MEDICAL_DATA], unspecified" at bounding box center [357, 212] width 56 height 5
checkbox input "true"
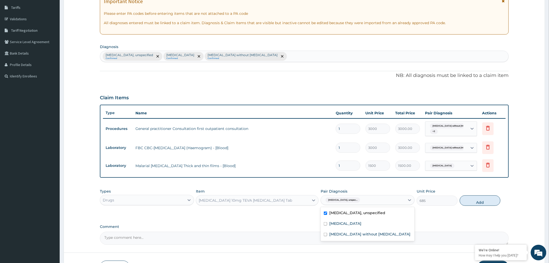
click at [487, 201] on button "Add" at bounding box center [480, 200] width 41 height 10
type input "0"
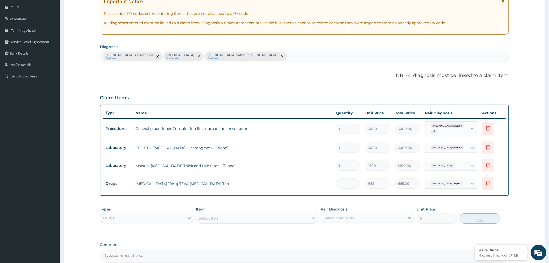
type input "0.00"
type input "7"
type input "4795.00"
type input "7"
click at [211, 220] on div "Select Item" at bounding box center [209, 217] width 21 height 5
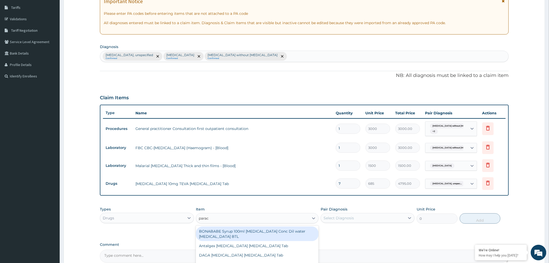
type input "parace"
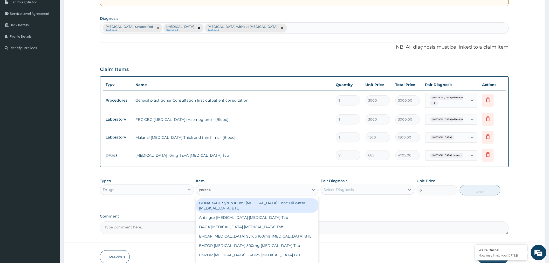
scroll to position [137, 0]
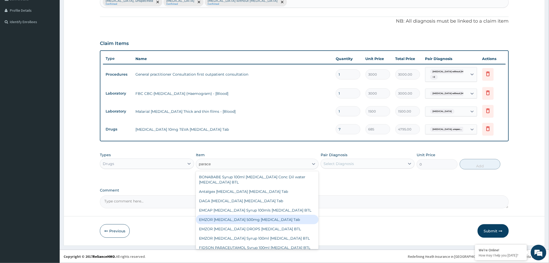
click at [251, 218] on div "EMZOR [MEDICAL_DATA] 500mg [MEDICAL_DATA] Tab" at bounding box center [257, 219] width 123 height 9
type input "10"
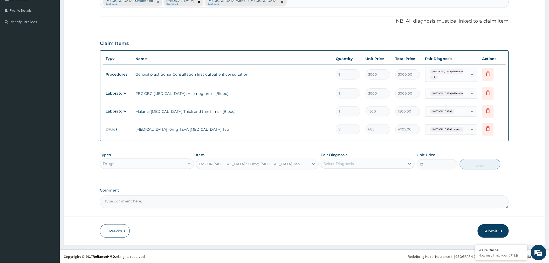
click at [374, 163] on div "Select Diagnosis" at bounding box center [363, 163] width 84 height 8
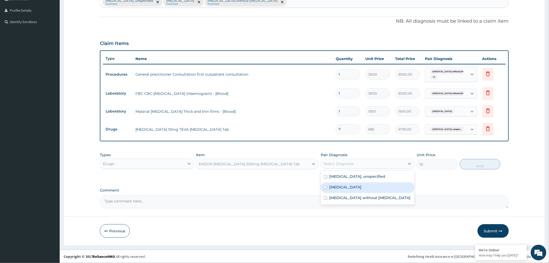
click at [371, 187] on div "[MEDICAL_DATA]" at bounding box center [368, 187] width 94 height 11
checkbox input "true"
click at [478, 166] on button "Add" at bounding box center [480, 164] width 41 height 10
type input "0"
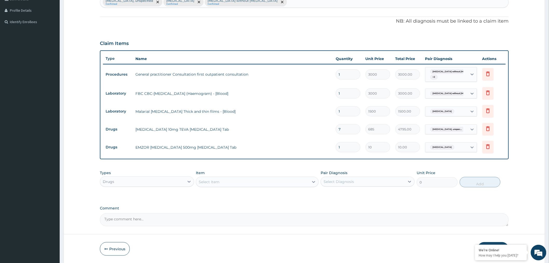
click at [220, 181] on div "Select Item" at bounding box center [252, 181] width 113 height 8
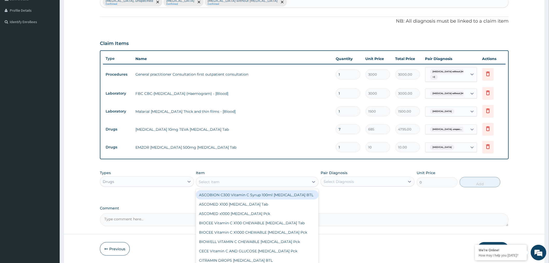
click at [341, 148] on input "1" at bounding box center [348, 147] width 25 height 10
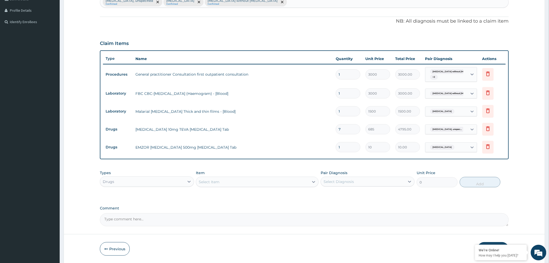
type input "0.00"
type input "2"
type input "20.00"
type input "24"
type input "240.00"
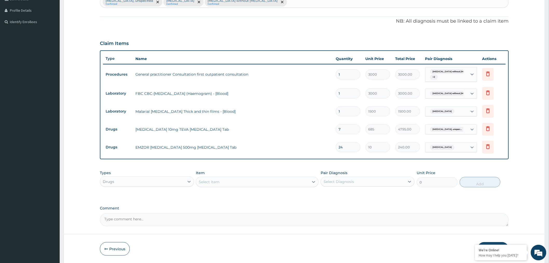
type input "24"
click at [219, 179] on div "Select Item" at bounding box center [209, 181] width 21 height 5
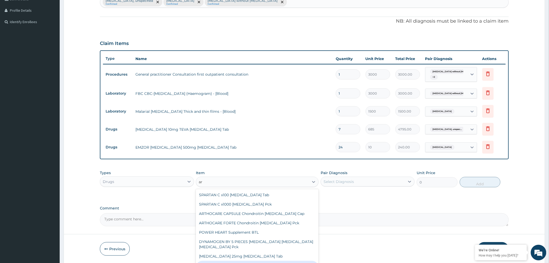
type input "a"
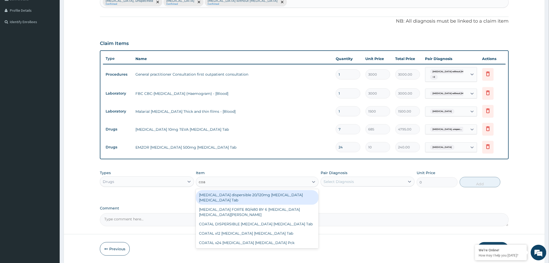
type input "[PERSON_NAME]"
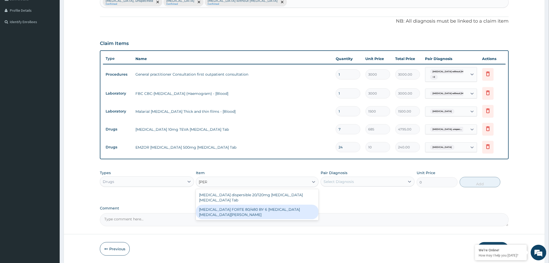
click at [226, 204] on div "[MEDICAL_DATA] FORTE 80/480 BY 6 [MEDICAL_DATA] [MEDICAL_DATA][PERSON_NAME]" at bounding box center [257, 211] width 123 height 15
type input "2800"
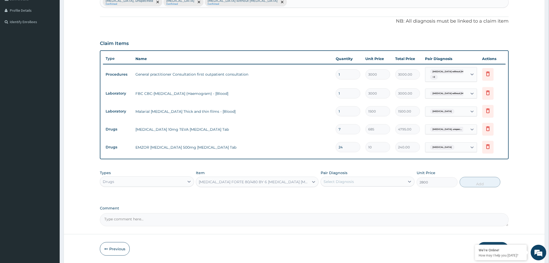
click at [372, 182] on div "Select Diagnosis" at bounding box center [363, 181] width 84 height 8
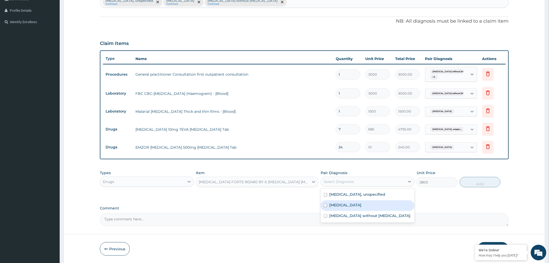
click at [354, 205] on label "[MEDICAL_DATA]" at bounding box center [345, 204] width 32 height 5
checkbox input "true"
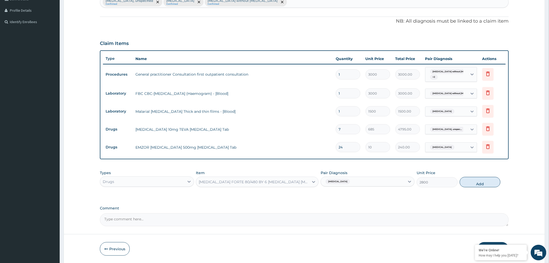
click at [473, 190] on div "Types Drugs Item [MEDICAL_DATA] FORTE 80/480 BY 6 [MEDICAL_DATA] [MEDICAL_DATA]…" at bounding box center [304, 178] width 409 height 22
click at [472, 183] on button "Add" at bounding box center [480, 182] width 41 height 10
type input "0"
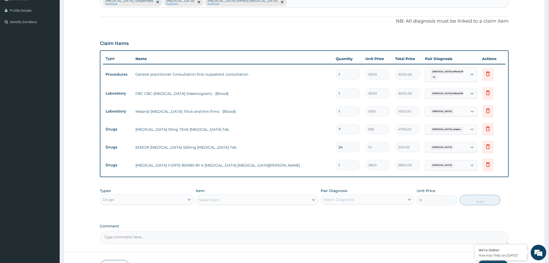
click at [213, 200] on div "Select Item" at bounding box center [209, 199] width 21 height 5
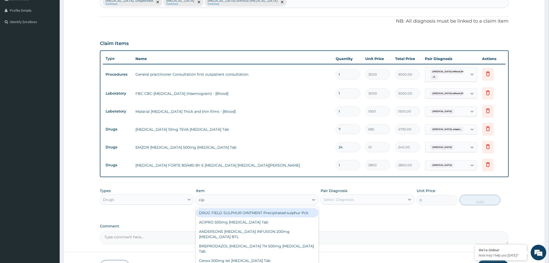
type input "cipr"
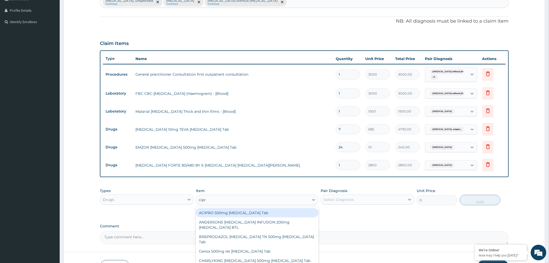
click at [209, 213] on div "ACIPRO 500mg [MEDICAL_DATA] Tab" at bounding box center [257, 212] width 123 height 9
type input "175"
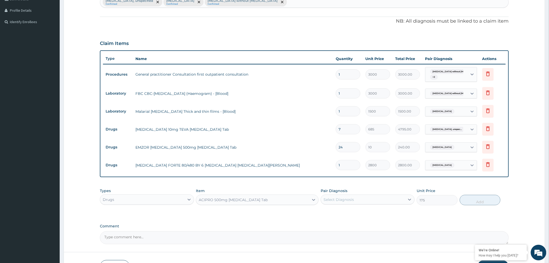
click at [359, 201] on div "Select Diagnosis" at bounding box center [363, 199] width 84 height 8
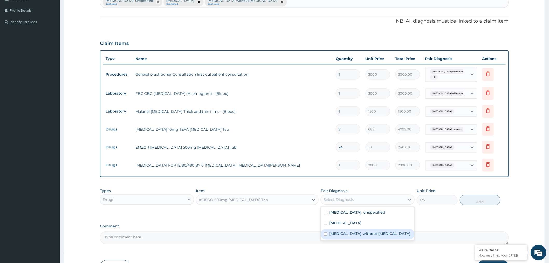
click at [358, 235] on label "[MEDICAL_DATA] without [MEDICAL_DATA]" at bounding box center [369, 233] width 81 height 5
checkbox input "true"
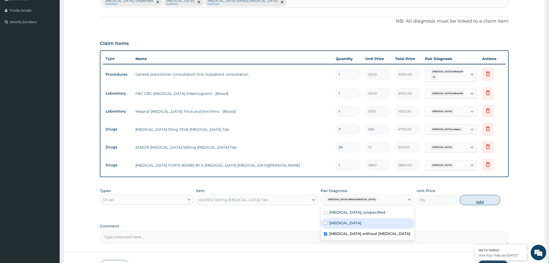
click at [479, 198] on button "Add" at bounding box center [480, 200] width 41 height 10
type input "0"
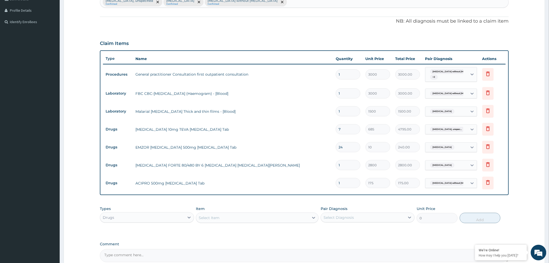
type input "10"
type input "1750.00"
type input "10"
click at [228, 216] on div "Select Item" at bounding box center [252, 217] width 113 height 8
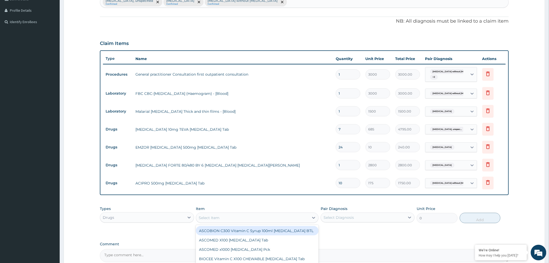
type input "v"
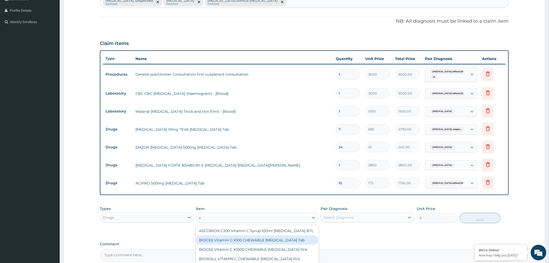
click at [236, 240] on div "BIOCEE Vitamin C X100 CHEWABLE [MEDICAL_DATA] Tab" at bounding box center [257, 239] width 123 height 9
type input "335"
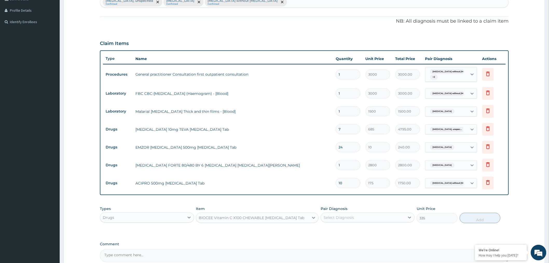
click at [339, 216] on div "Select Diagnosis" at bounding box center [338, 217] width 30 height 5
click at [345, 255] on div "[MEDICAL_DATA] without [MEDICAL_DATA]" at bounding box center [368, 251] width 94 height 11
checkbox input "true"
click at [465, 217] on button "Add" at bounding box center [480, 217] width 41 height 10
type input "0"
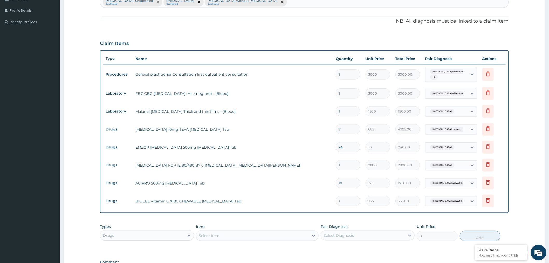
click at [269, 234] on div "Select Item" at bounding box center [252, 235] width 113 height 8
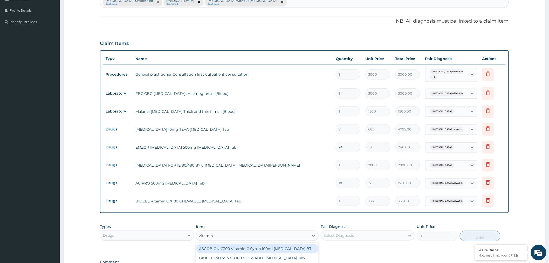
type input "vitamin b"
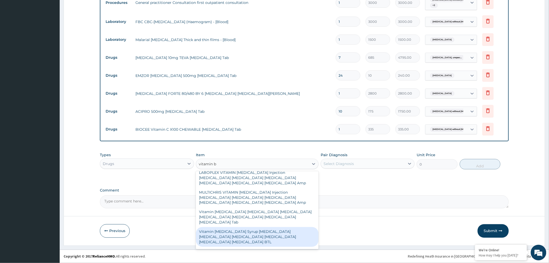
scroll to position [432, 0]
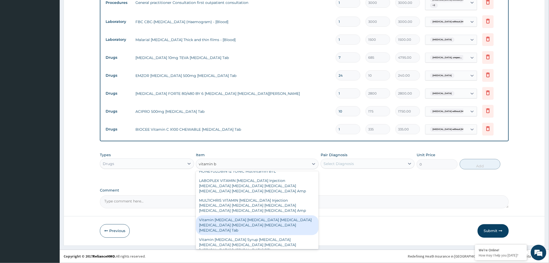
drag, startPoint x: 242, startPoint y: 217, endPoint x: 245, endPoint y: 215, distance: 3.6
click at [242, 217] on div "Vitamin [MEDICAL_DATA] [MEDICAL_DATA] [MEDICAL_DATA] [MEDICAL_DATA] [MEDICAL_DA…" at bounding box center [257, 225] width 123 height 20
type input "20"
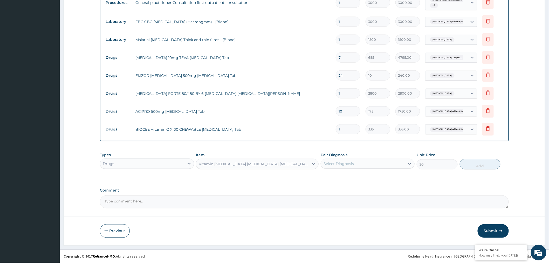
click at [347, 160] on div "Select Diagnosis" at bounding box center [363, 163] width 84 height 8
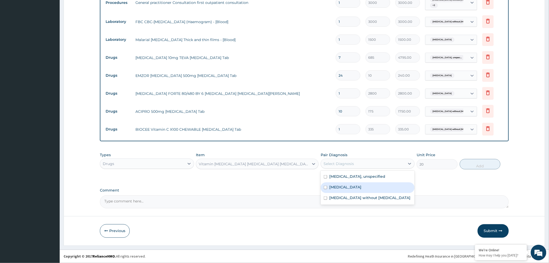
click at [348, 189] on label "[MEDICAL_DATA]" at bounding box center [345, 186] width 32 height 5
checkbox input "true"
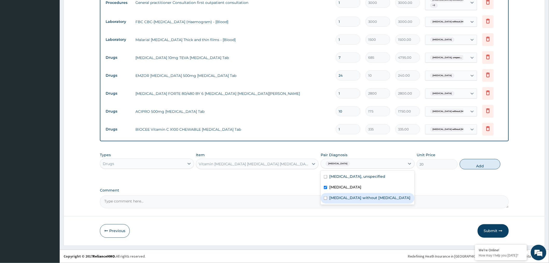
drag, startPoint x: 348, startPoint y: 194, endPoint x: 353, endPoint y: 193, distance: 5.0
click at [348, 194] on div "[MEDICAL_DATA] without [MEDICAL_DATA]" at bounding box center [368, 198] width 94 height 11
checkbox input "true"
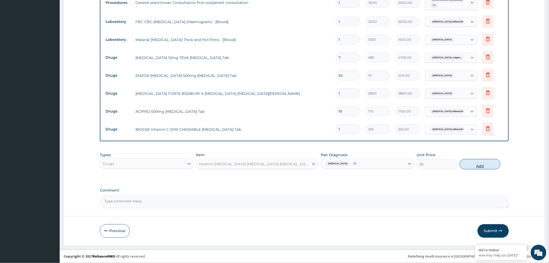
click at [468, 163] on button "Add" at bounding box center [480, 164] width 41 height 10
type input "0"
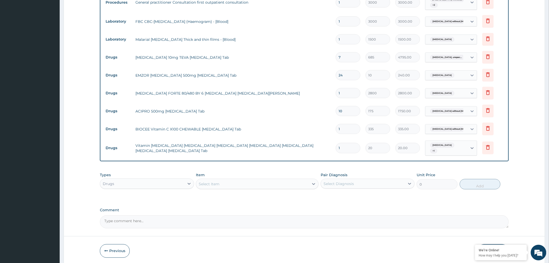
type input "0.00"
type input "7"
type input "140.00"
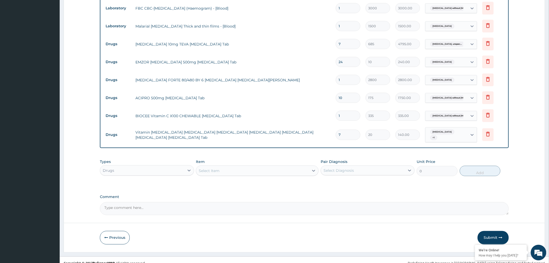
scroll to position [230, 0]
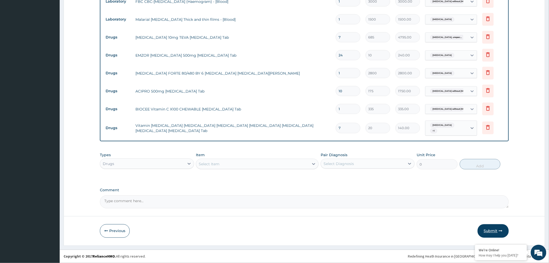
type input "7"
click at [494, 229] on button "Submit" at bounding box center [493, 230] width 31 height 13
